Goal: Transaction & Acquisition: Purchase product/service

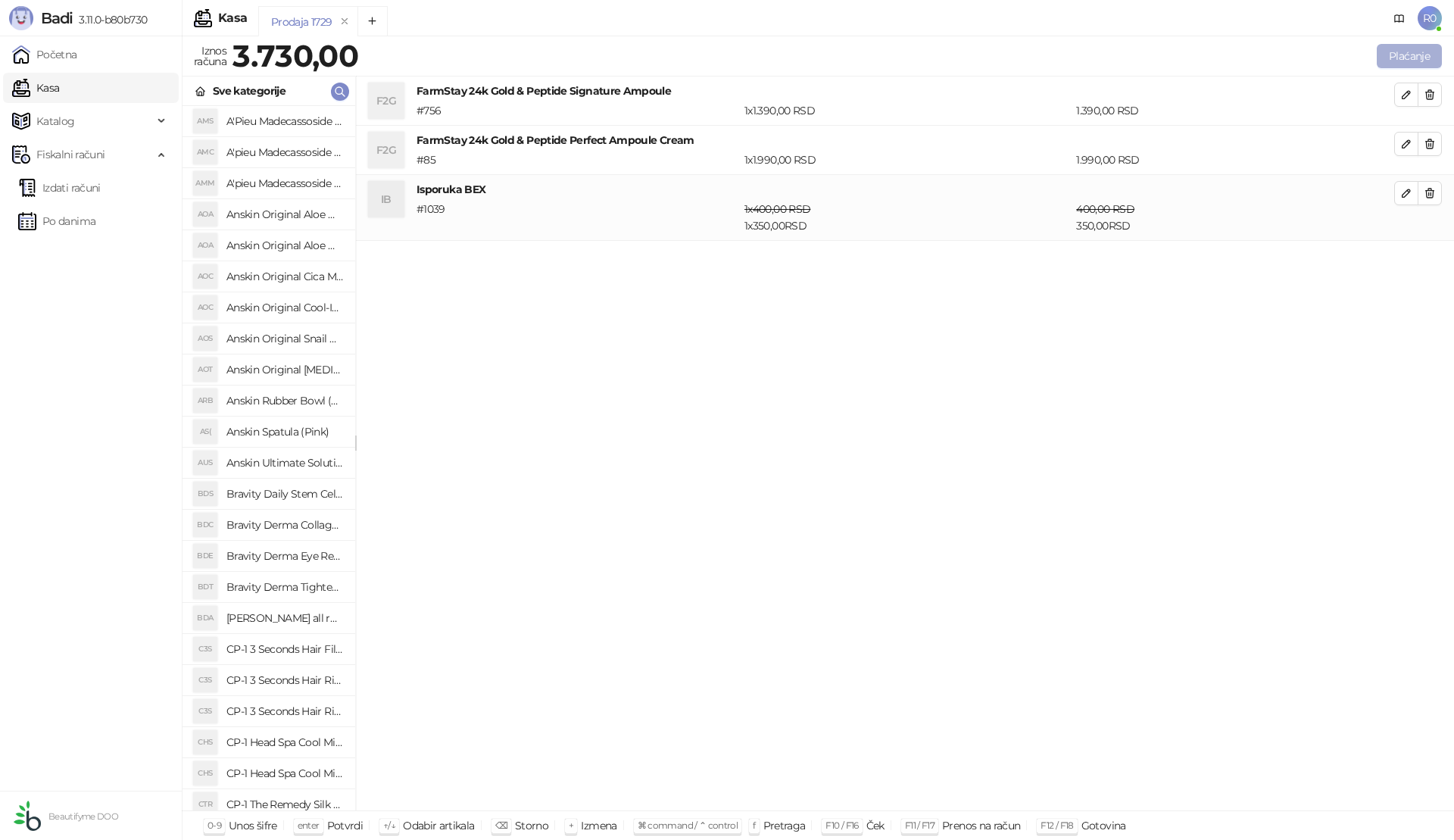
click at [1410, 60] on button "Plaćanje" at bounding box center [1410, 56] width 65 height 24
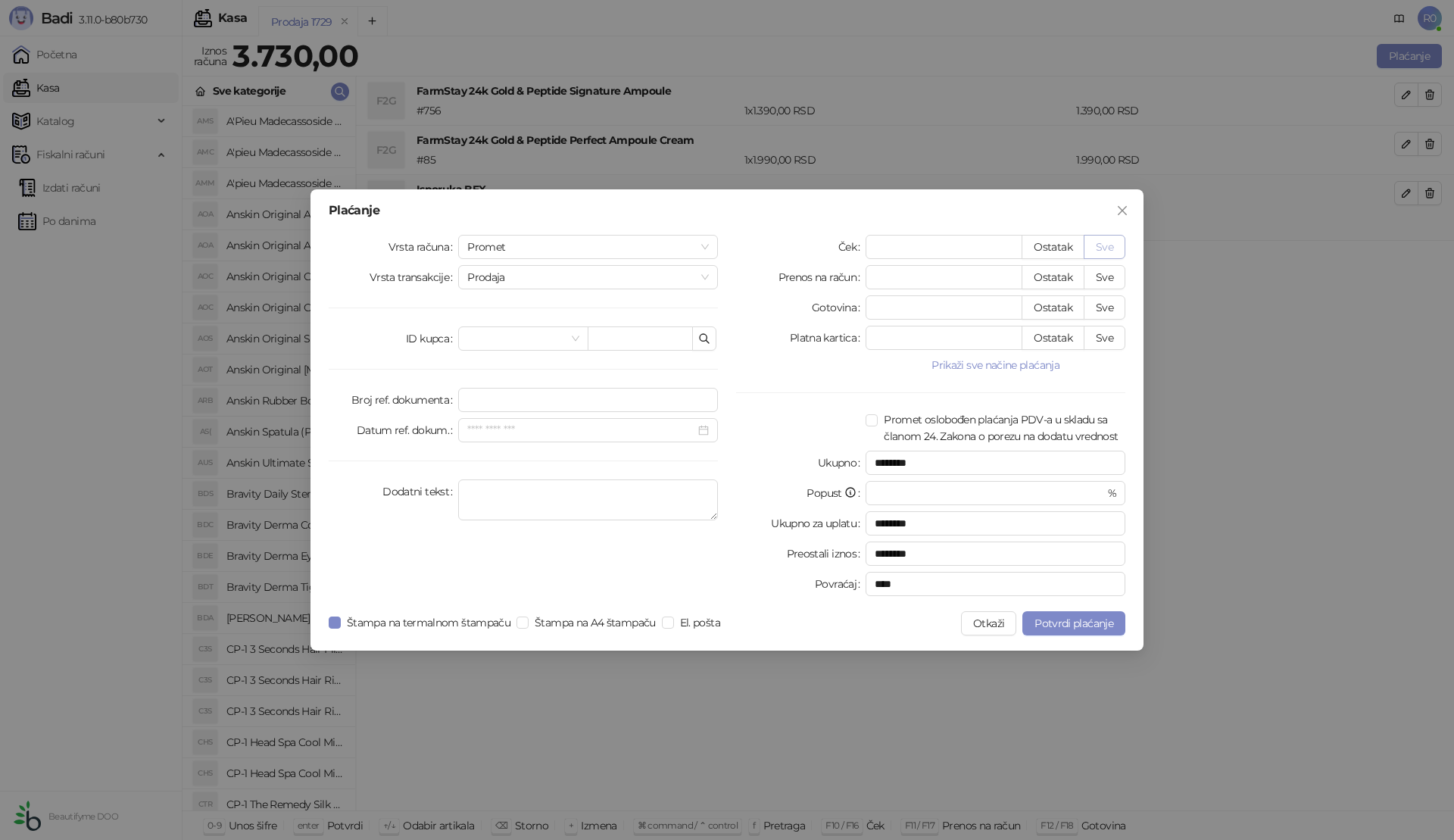
click at [1115, 243] on button "Sve" at bounding box center [1104, 246] width 41 height 24
type input "****"
click at [1079, 623] on span "Potvrdi plaćanje" at bounding box center [1074, 623] width 79 height 13
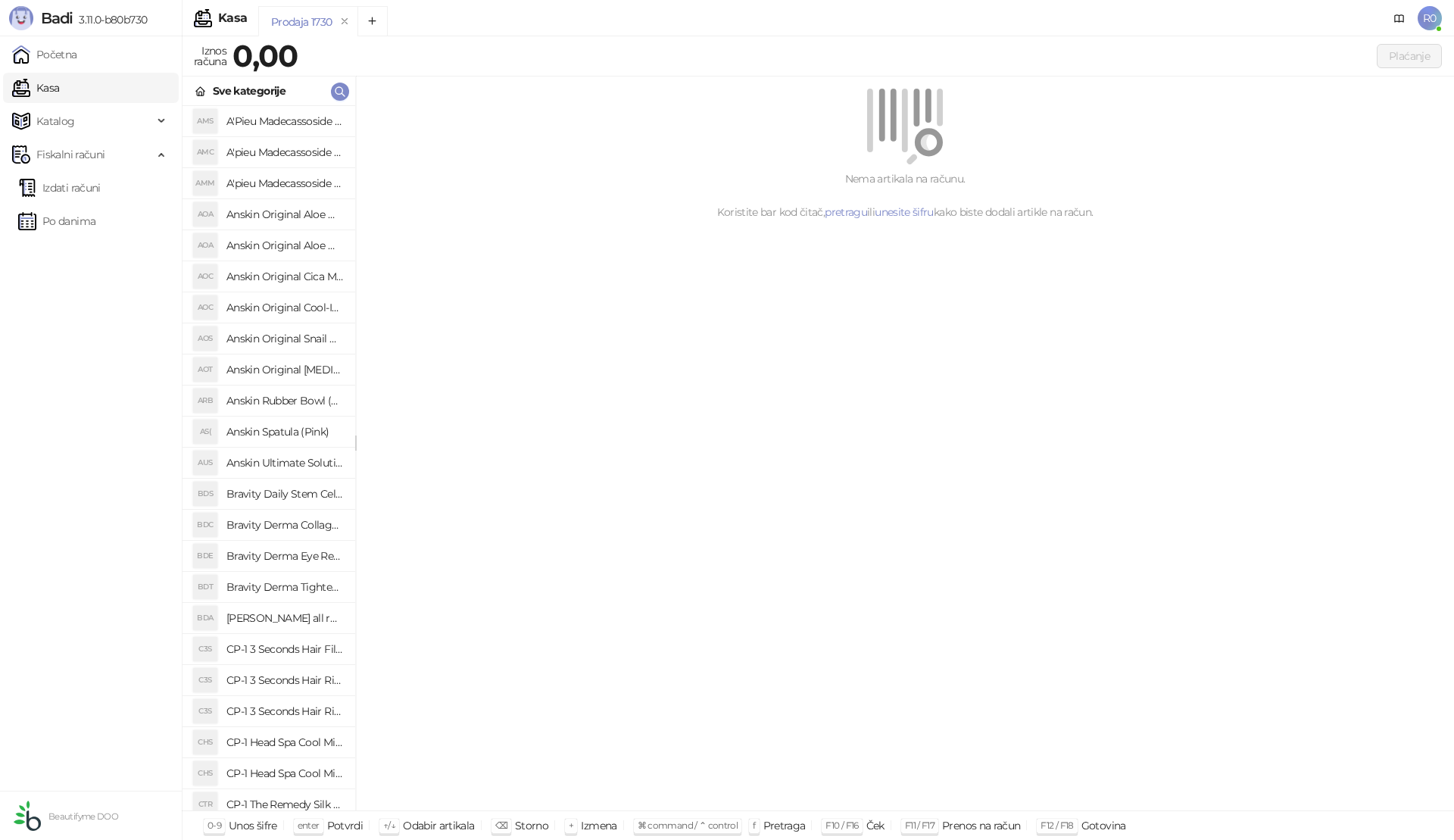
click at [80, 190] on link "Izdati računi" at bounding box center [60, 188] width 83 height 31
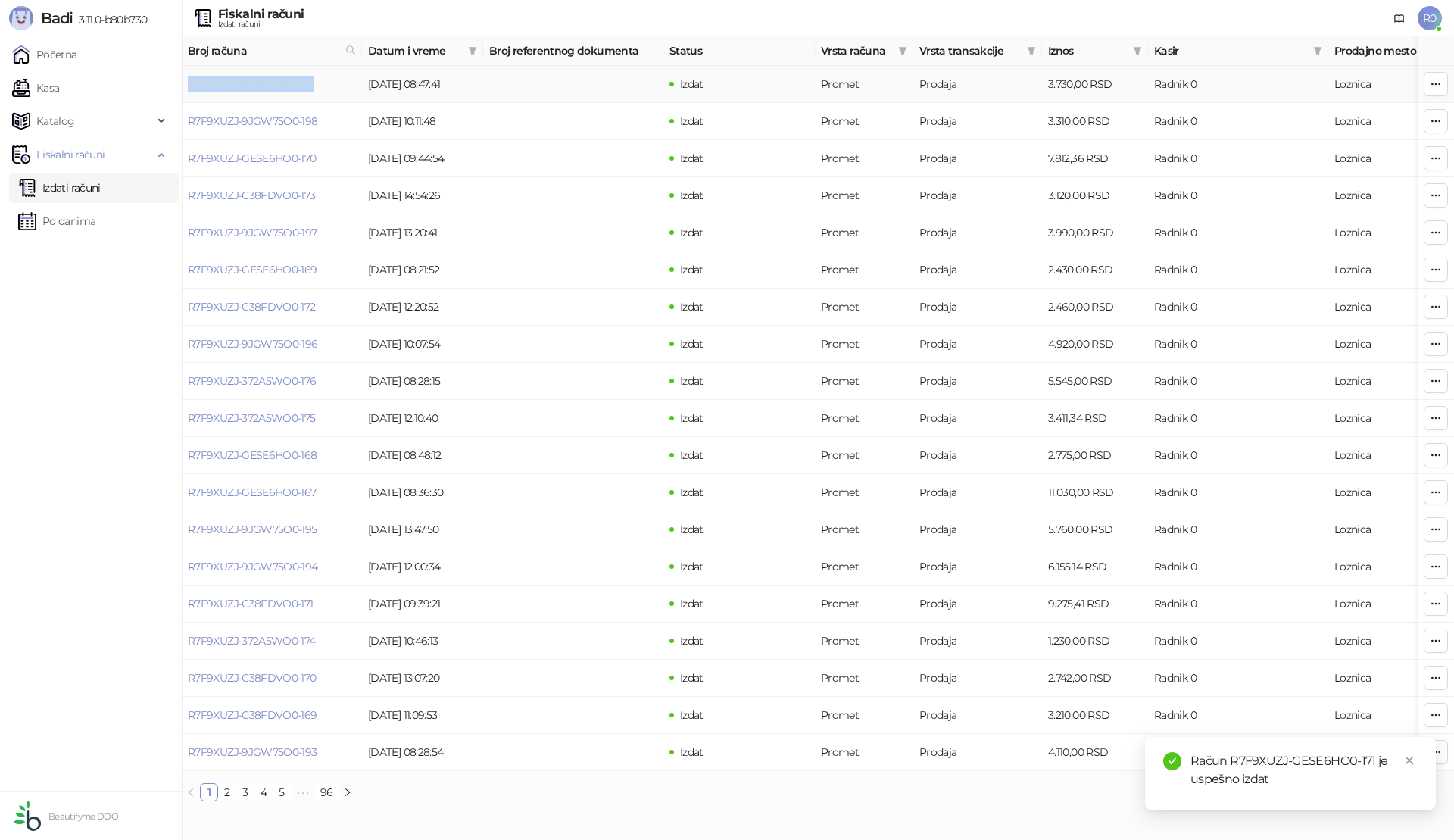
drag, startPoint x: 298, startPoint y: 84, endPoint x: 190, endPoint y: 88, distance: 108.1
click at [190, 88] on td "R7F9XUZJ-GESE6HO0-171" at bounding box center [271, 85] width 180 height 37
copy link "R7F9XUZJ-GESE6HO0-171"
click at [59, 78] on link "Kasa" at bounding box center [36, 88] width 47 height 31
